Goal: Find specific page/section: Find specific page/section

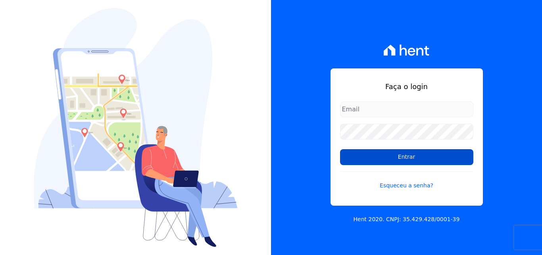
type input "[EMAIL_ADDRESS][DOMAIN_NAME]"
click at [401, 155] on input "Entrar" at bounding box center [406, 157] width 133 height 16
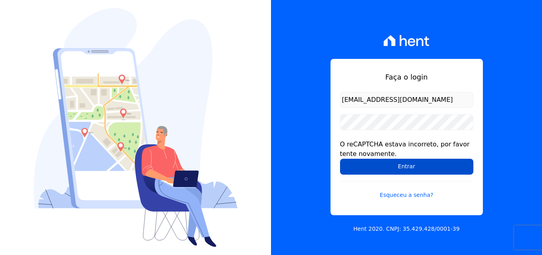
click at [390, 166] on input "Entrar" at bounding box center [406, 166] width 133 height 16
click at [370, 167] on input "Entrar" at bounding box center [406, 166] width 133 height 16
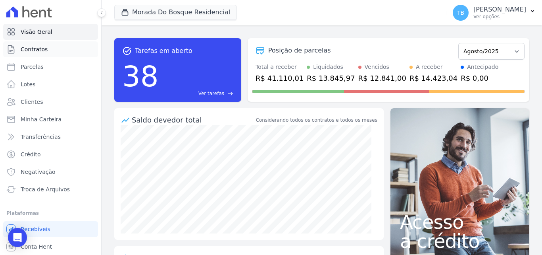
click at [47, 51] on link "Contratos" at bounding box center [50, 49] width 95 height 16
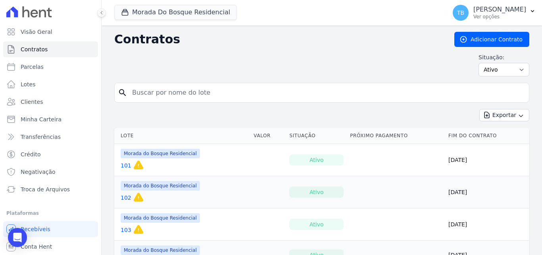
click at [158, 90] on input "search" at bounding box center [326, 93] width 399 height 16
type input "291"
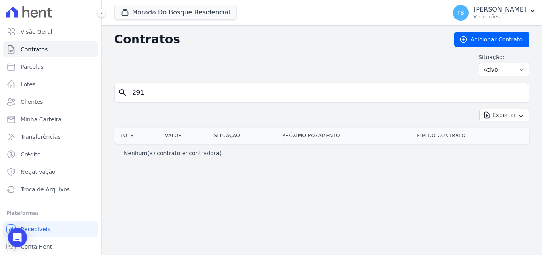
drag, startPoint x: 133, startPoint y: 94, endPoint x: 116, endPoint y: 94, distance: 17.5
click at [116, 94] on div "search 291" at bounding box center [321, 93] width 415 height 20
click at [348, 58] on div "Situação: Ativo Todos Pausado Distratado Rascunho Expirado Encerrado" at bounding box center [321, 64] width 415 height 23
